Goal: Task Accomplishment & Management: Manage account settings

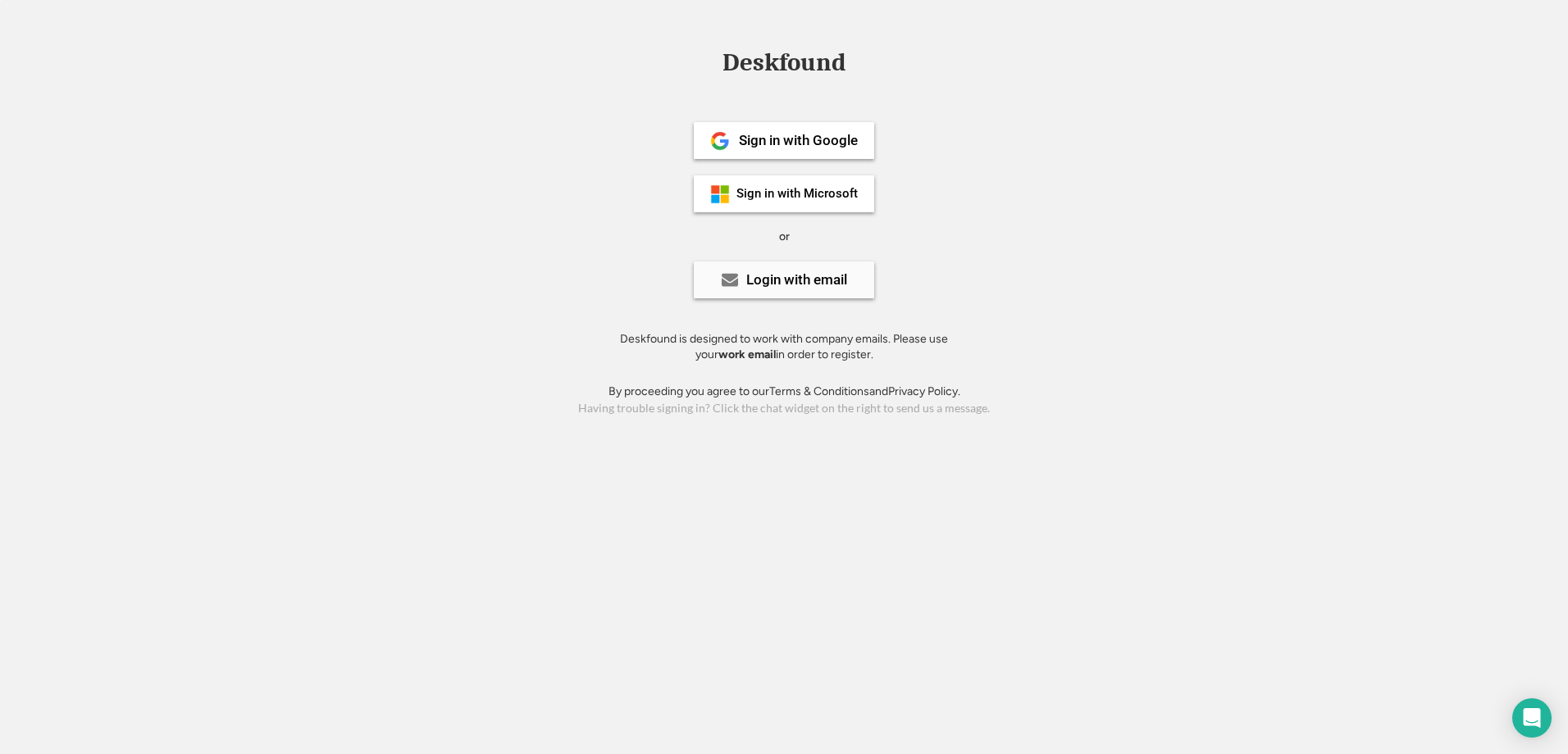
click at [814, 286] on div "Login with email" at bounding box center [797, 280] width 101 height 14
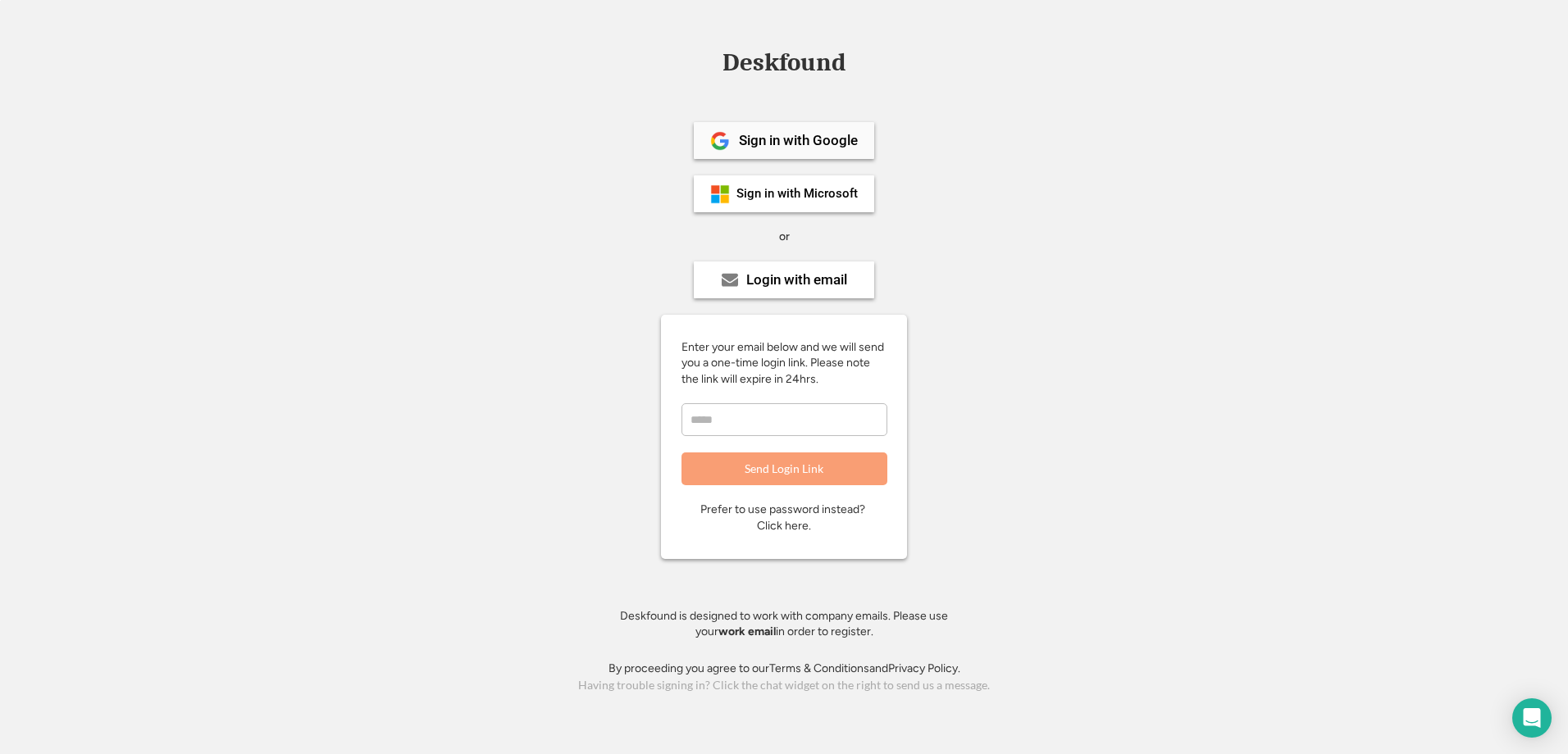
click at [817, 134] on div "Sign in with Google" at bounding box center [799, 141] width 119 height 14
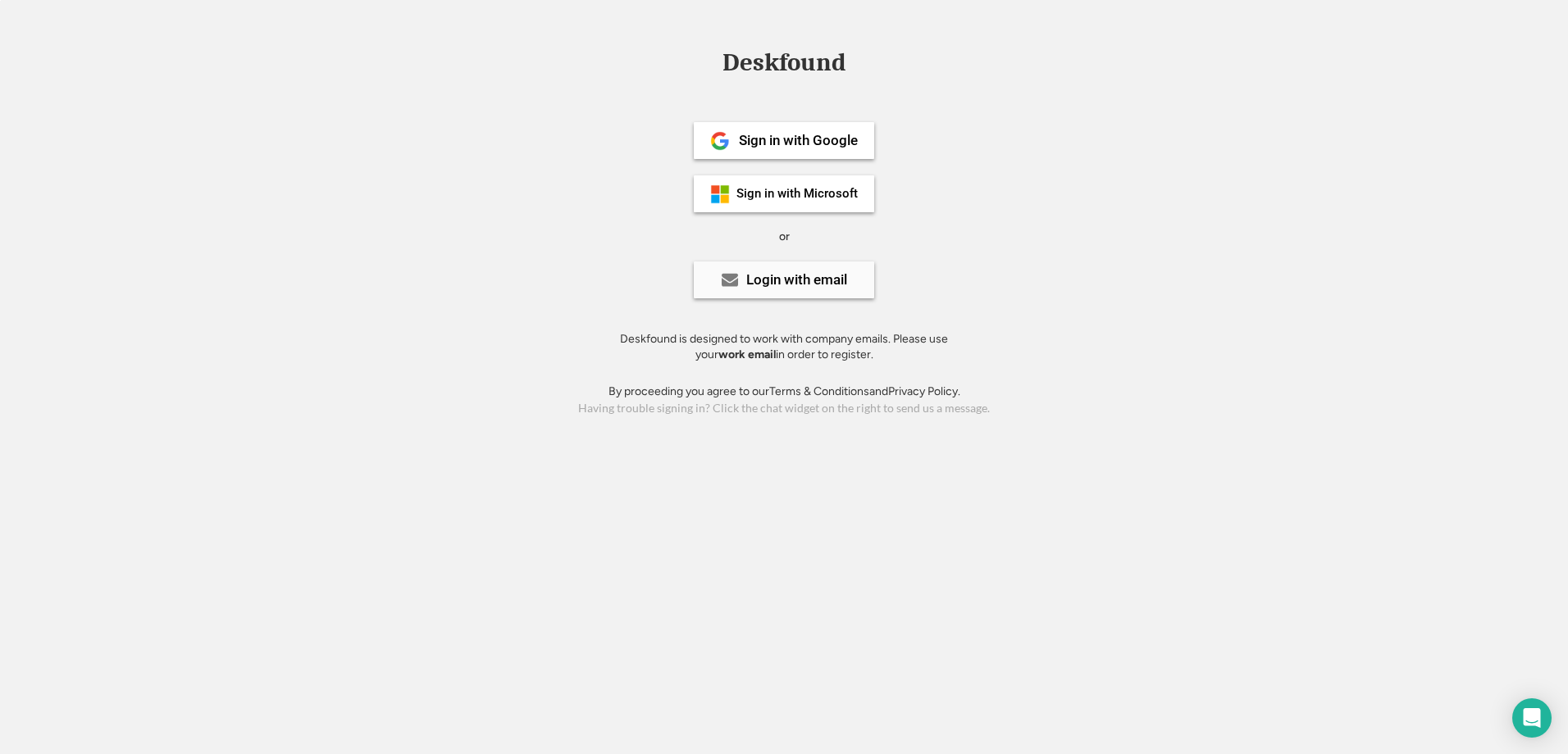
click at [798, 288] on div "Login with email" at bounding box center [784, 279] width 181 height 37
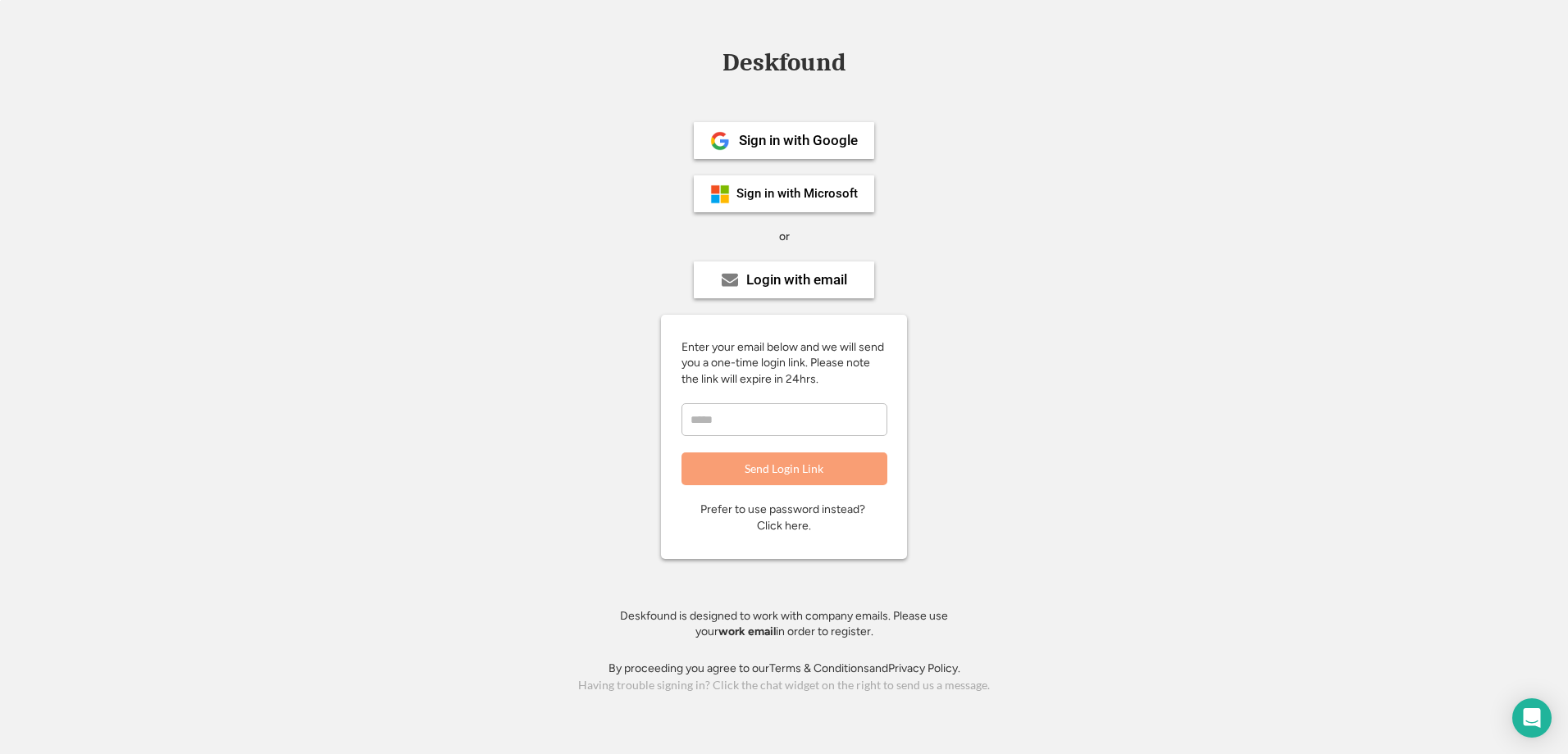
click at [754, 417] on input "email" at bounding box center [784, 419] width 206 height 33
type input "**********"
click at [849, 467] on button "Send Login Link" at bounding box center [784, 469] width 206 height 33
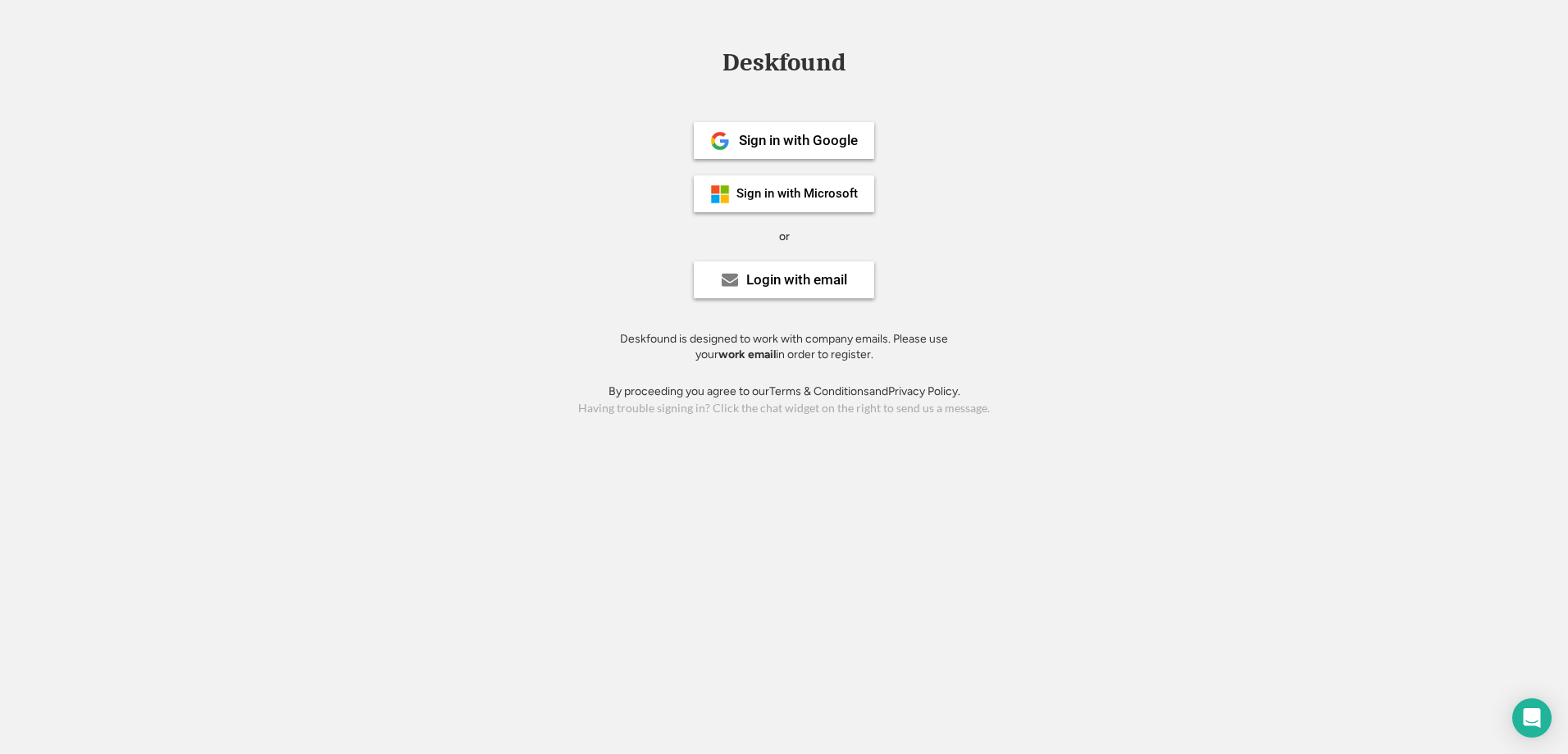
click at [1215, 451] on div "Deskfound Sign in with Google Sign in with Microsoft or Login with email Deskfo…" at bounding box center [784, 377] width 1568 height 754
click at [781, 281] on div "Login with email" at bounding box center [797, 280] width 101 height 14
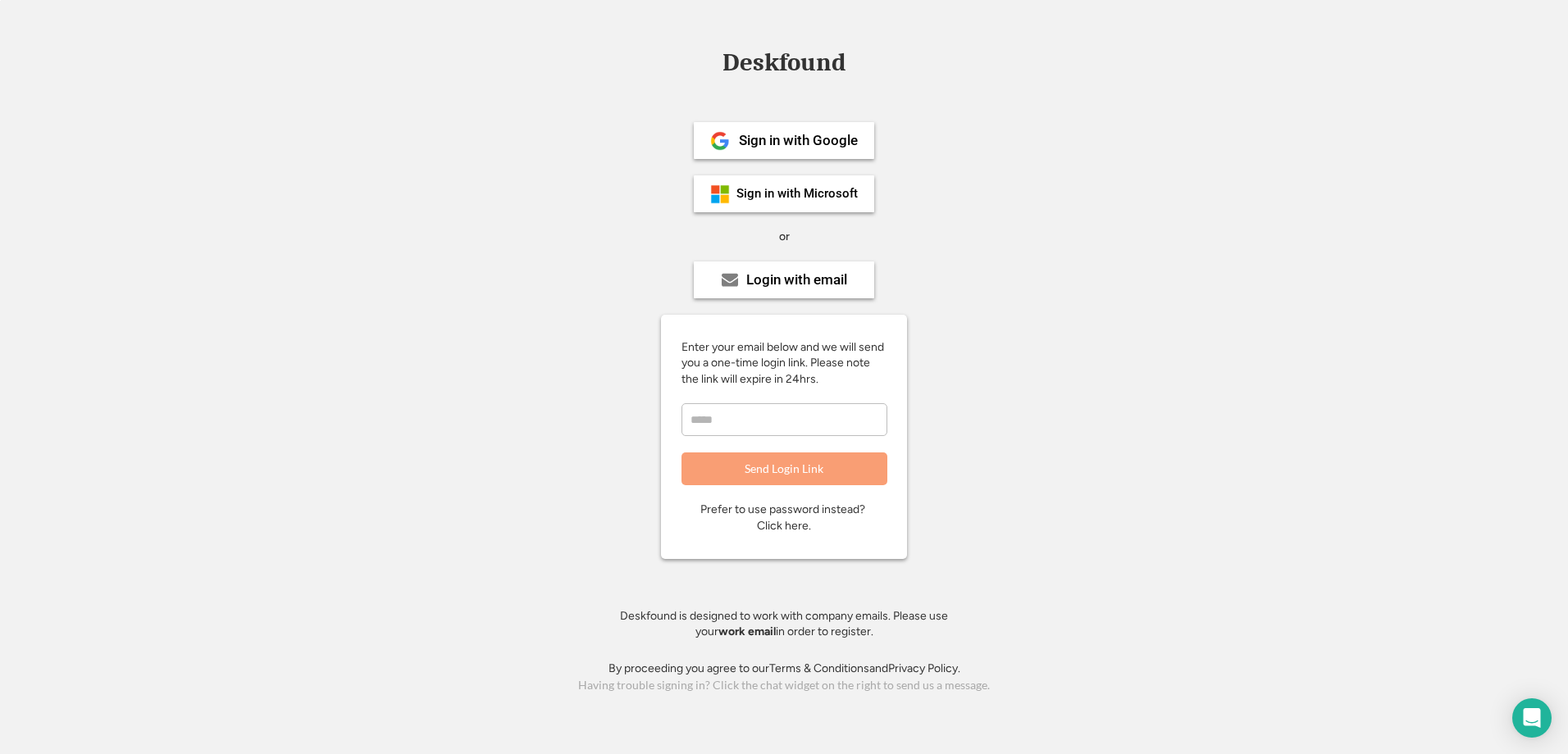
click at [791, 525] on div "Prefer to use password instead? Click here." at bounding box center [784, 518] width 167 height 32
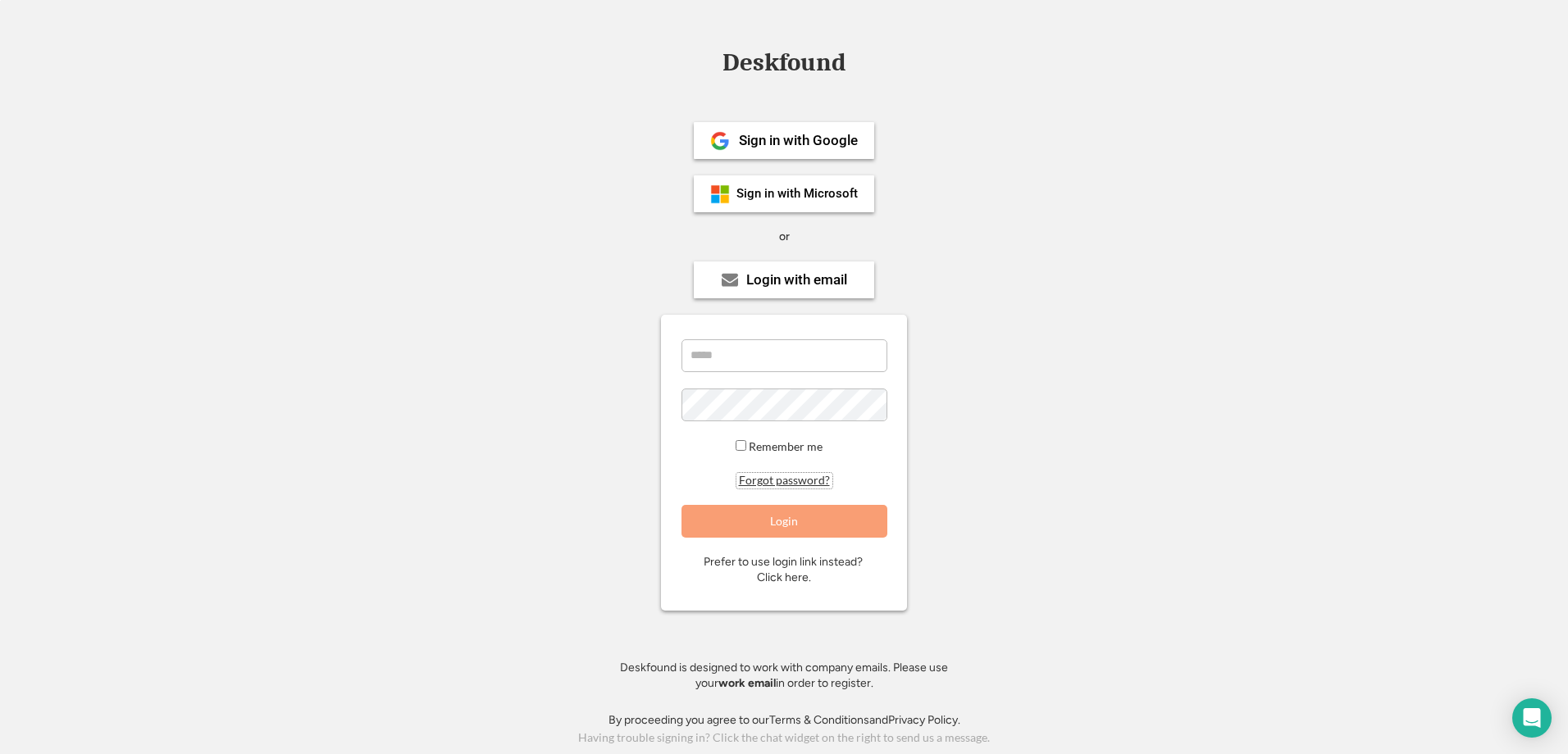
click at [792, 474] on button "Forgot password?" at bounding box center [784, 481] width 96 height 16
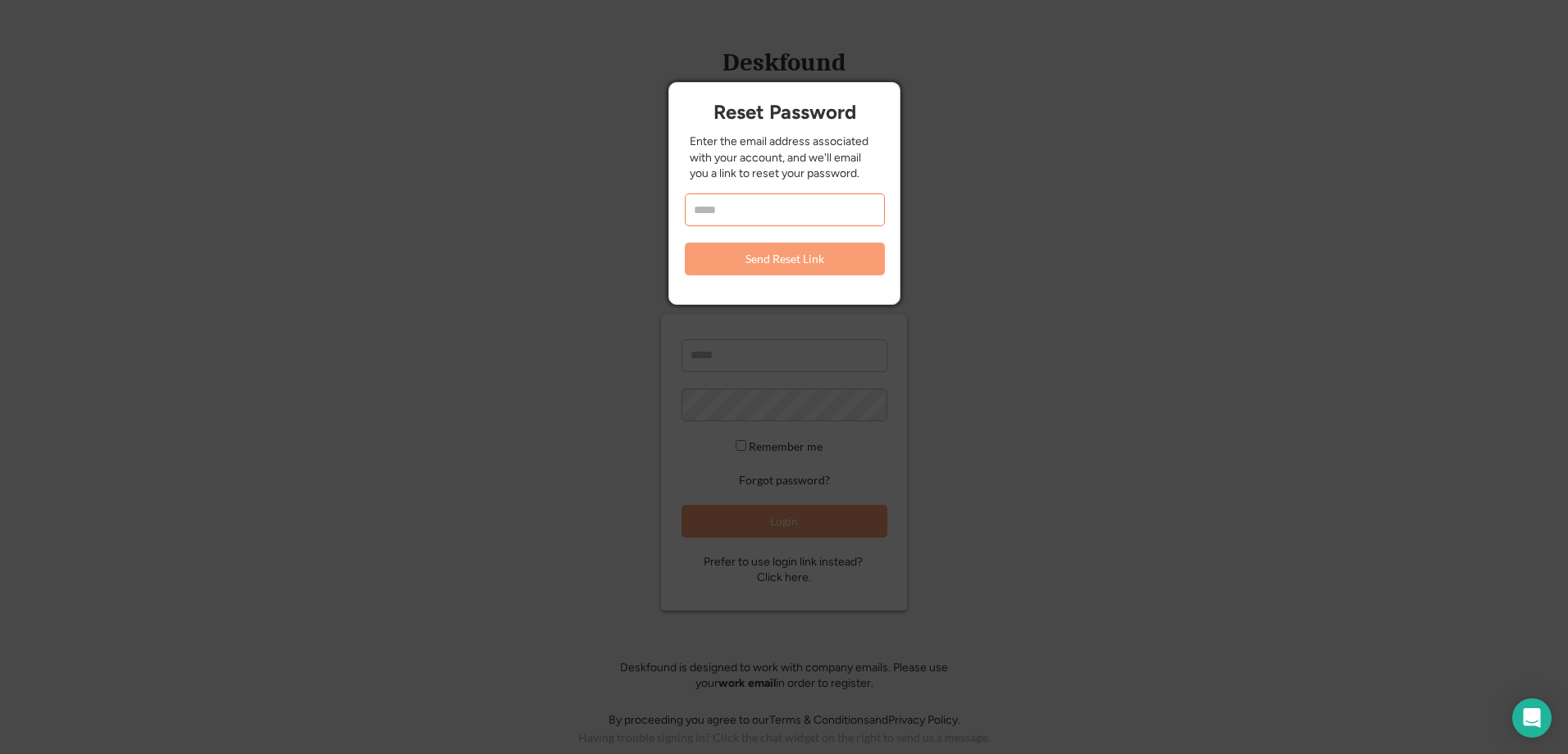
click at [770, 212] on input "email" at bounding box center [784, 210] width 200 height 33
type input "**********"
click at [811, 252] on button "Send Reset Link" at bounding box center [784, 258] width 200 height 33
